Goal: Check status

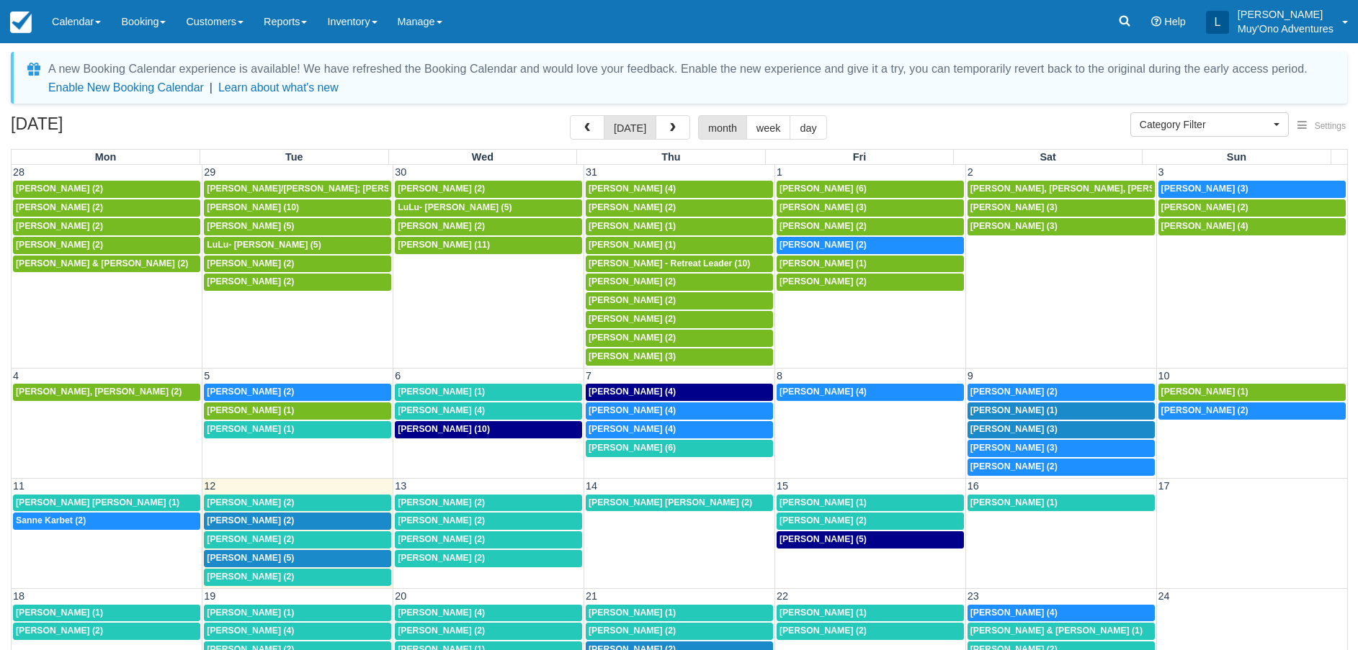
select select
click at [484, 540] on div "1:30p Cavin Hayer (2)" at bounding box center [489, 540] width 182 height 12
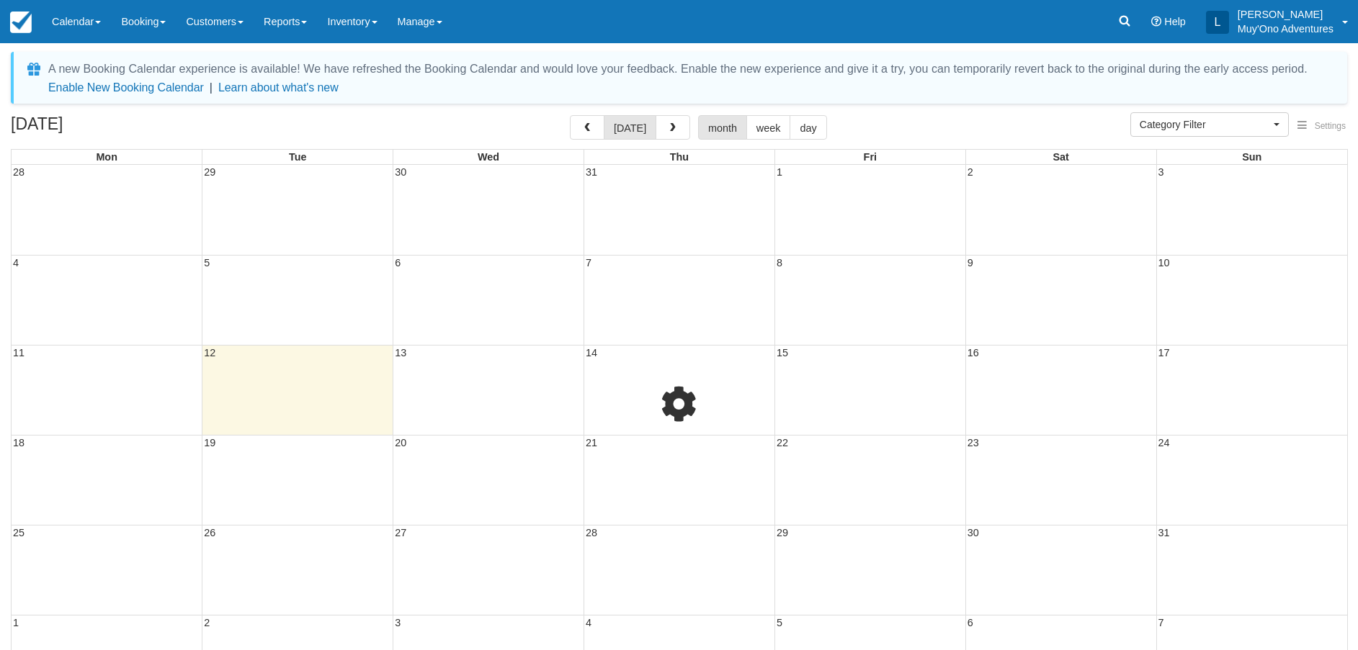
select select
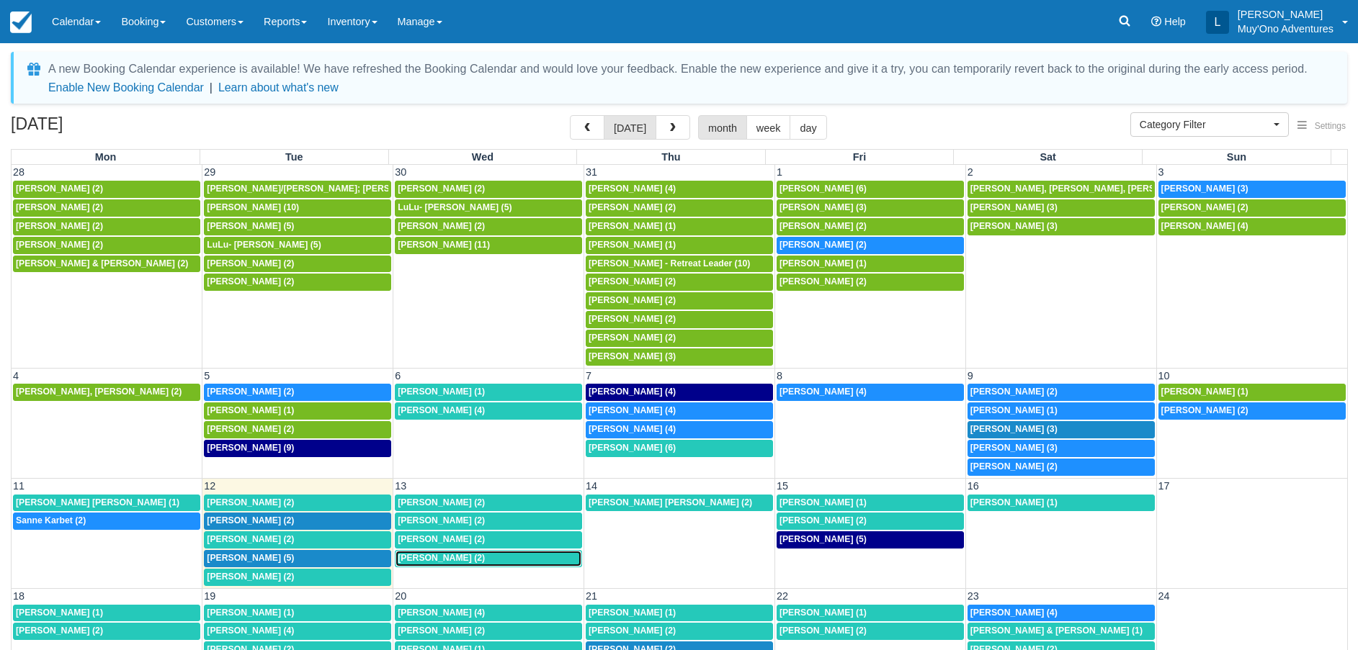
click at [457, 555] on span "Kristina Kenne Cooper (2)" at bounding box center [441, 558] width 87 height 10
select select
